Goal: Information Seeking & Learning: Learn about a topic

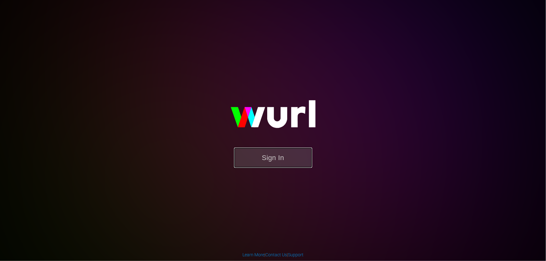
click at [300, 156] on button "Sign In" at bounding box center [273, 158] width 78 height 20
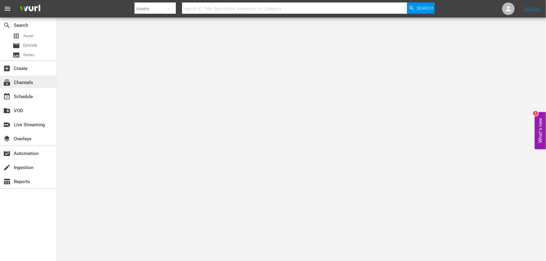
click at [31, 84] on div "subscriptions Channels" at bounding box center [17, 82] width 35 height 6
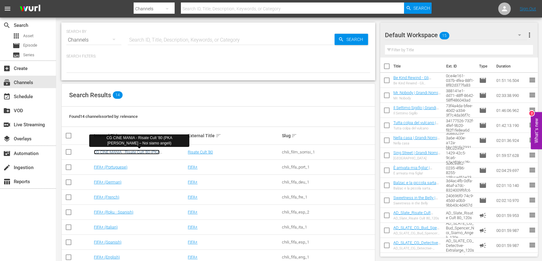
click at [142, 153] on link "CG CINE MANIA - Risate Cult '80 (PKA [PERSON_NAME] – Noi siamo angeli)" at bounding box center [127, 154] width 66 height 9
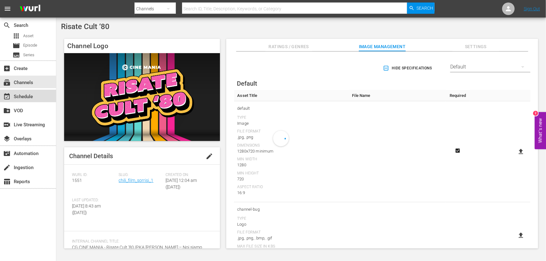
click at [33, 96] on div "event_available Schedule" at bounding box center [17, 96] width 35 height 6
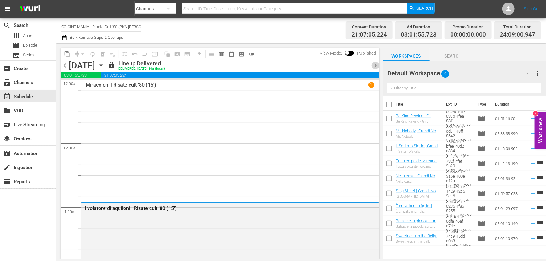
click at [376, 66] on span "chevron_right" at bounding box center [376, 66] width 8 height 8
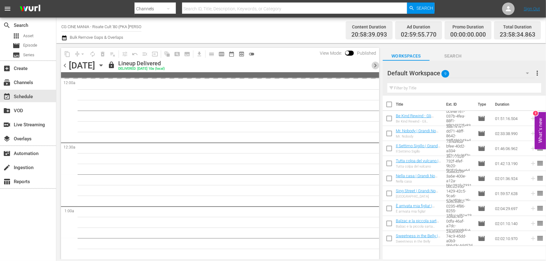
click at [376, 66] on span "chevron_right" at bounding box center [376, 66] width 8 height 8
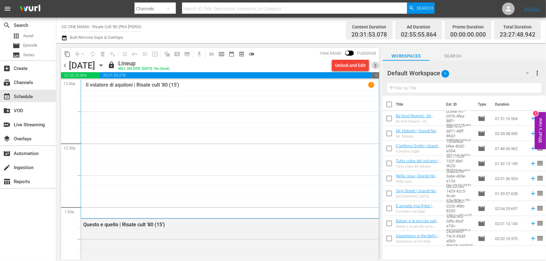
click at [376, 67] on span "chevron_right" at bounding box center [376, 66] width 8 height 8
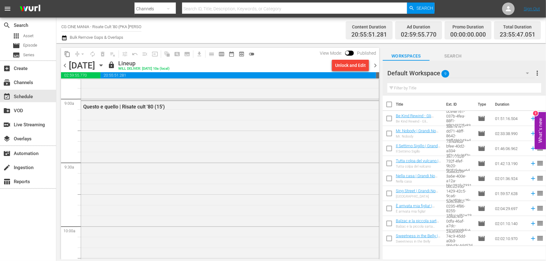
scroll to position [2947, 0]
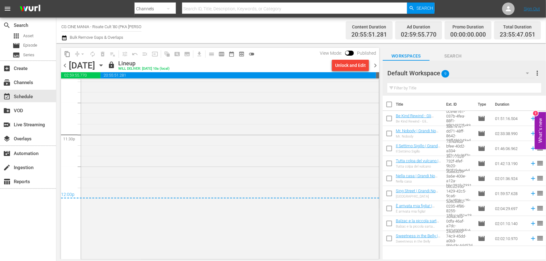
click at [376, 64] on span "chevron_right" at bounding box center [376, 66] width 8 height 8
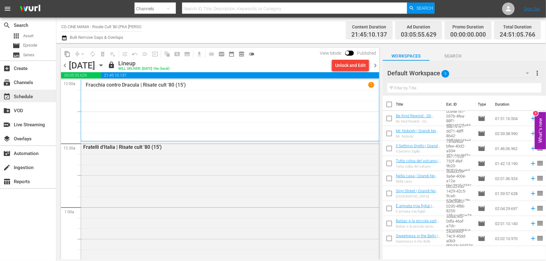
click at [34, 98] on div "event_available Schedule" at bounding box center [17, 96] width 35 height 6
click at [30, 85] on div "subscriptions Channels" at bounding box center [17, 82] width 35 height 6
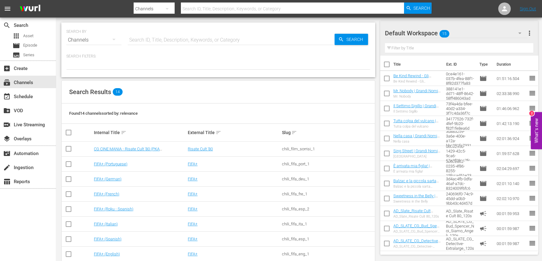
scroll to position [102, 0]
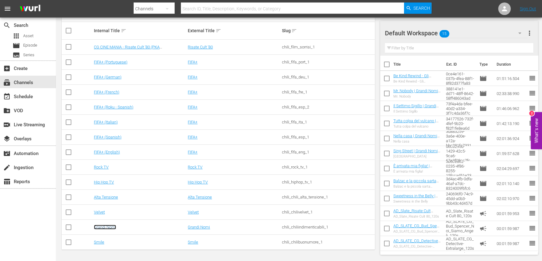
click at [101, 228] on link "Grandi Nomi" at bounding box center [105, 227] width 22 height 5
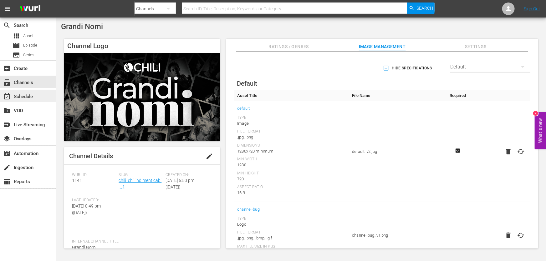
click at [27, 98] on div "event_available Schedule" at bounding box center [17, 96] width 35 height 6
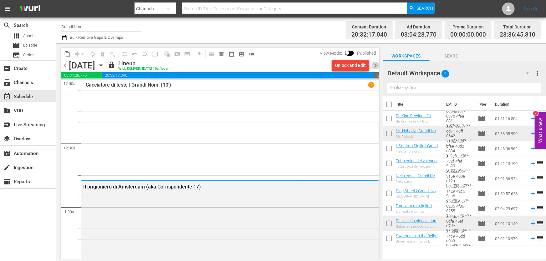
click at [377, 64] on span "chevron_right" at bounding box center [376, 66] width 8 height 8
